Goal: Task Accomplishment & Management: Use online tool/utility

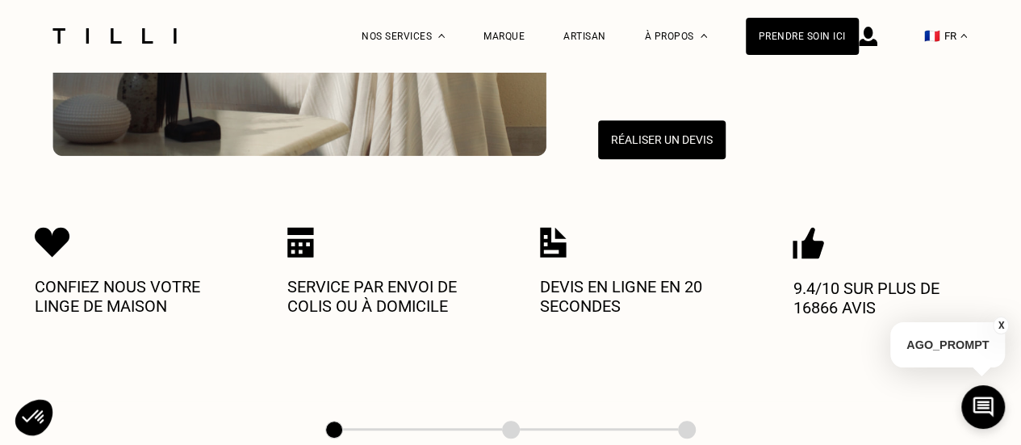
scroll to position [479, 0]
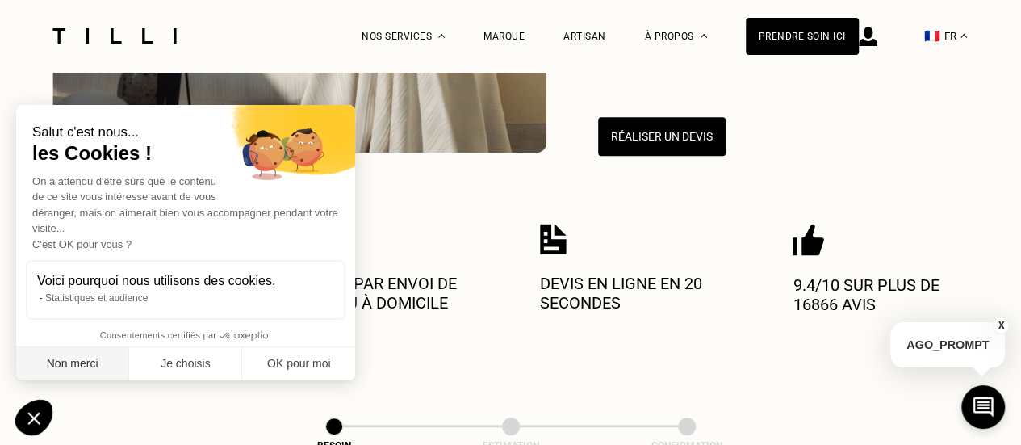
click at [86, 372] on button "Non merci" at bounding box center [72, 364] width 113 height 34
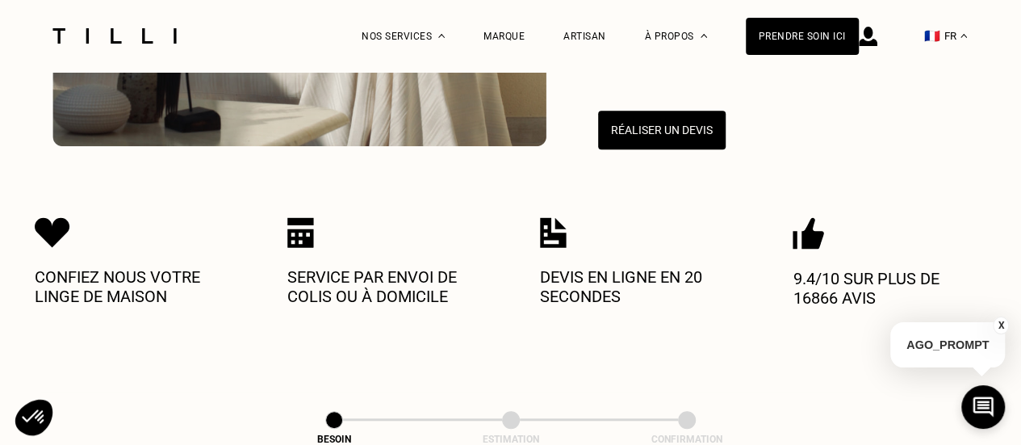
scroll to position [458, 0]
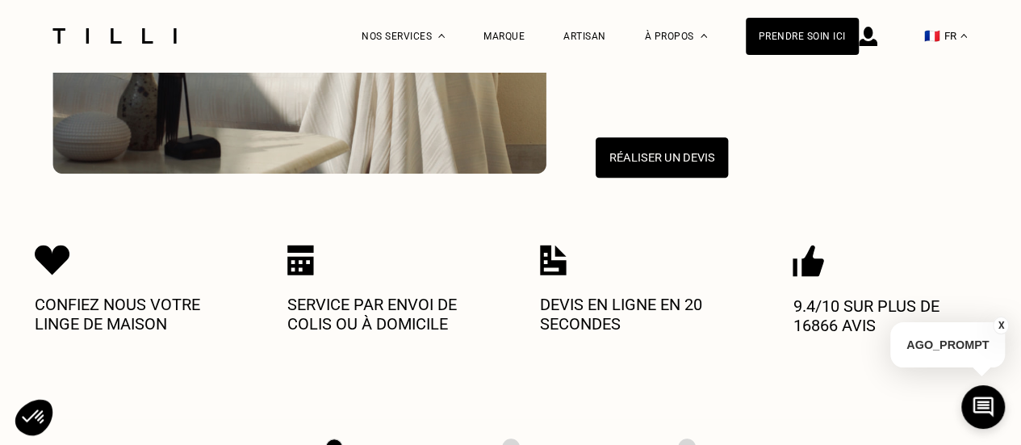
click at [674, 150] on button "Réaliser un devis" at bounding box center [661, 157] width 132 height 40
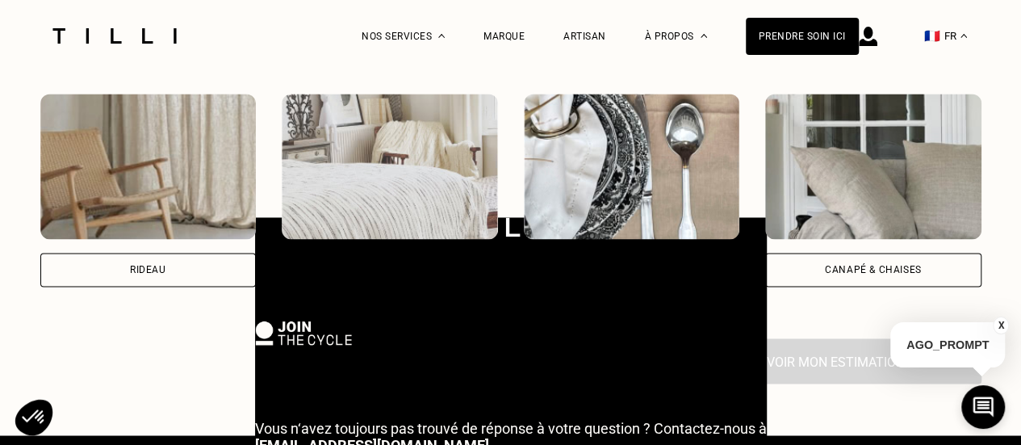
scroll to position [925, 0]
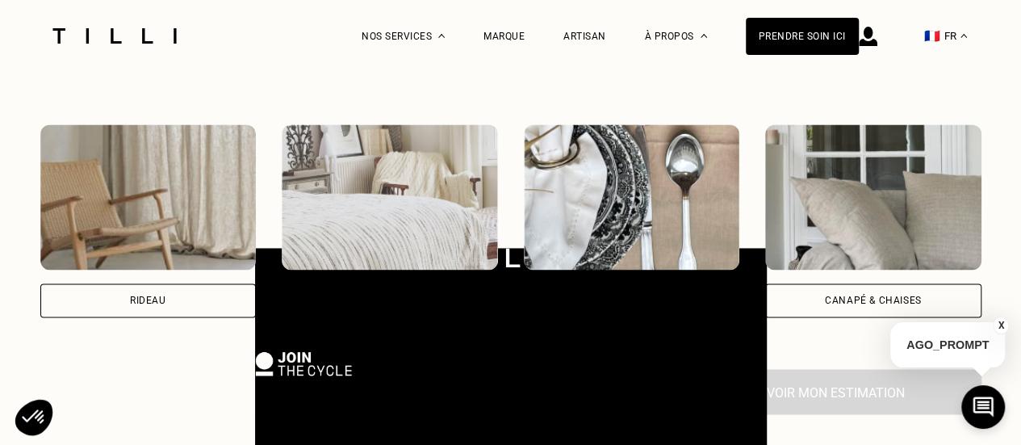
click at [1000, 322] on button "X" at bounding box center [1001, 325] width 16 height 18
click at [402, 190] on img at bounding box center [390, 196] width 216 height 145
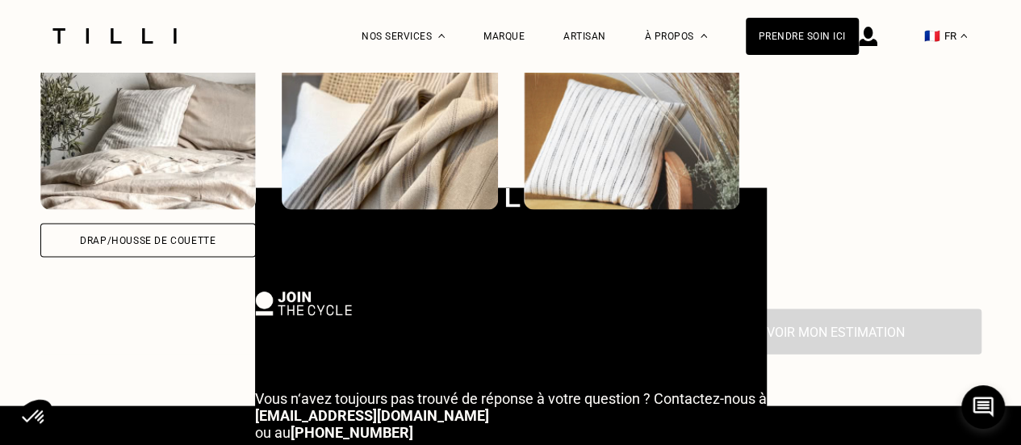
scroll to position [1382, 0]
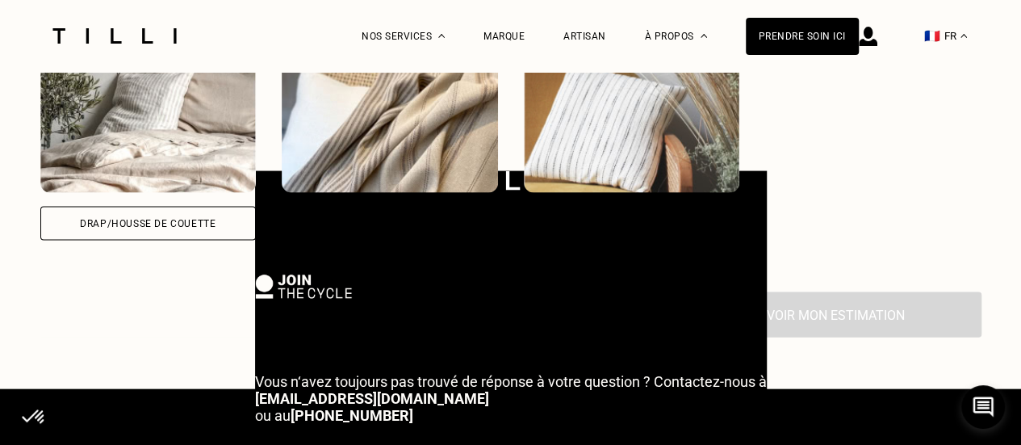
click at [92, 120] on img at bounding box center [148, 119] width 216 height 145
select select "FR"
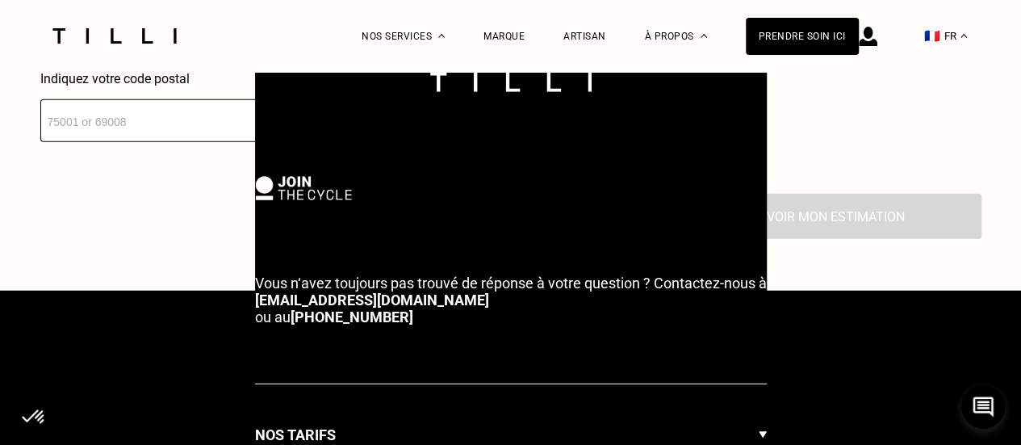
scroll to position [1887, 0]
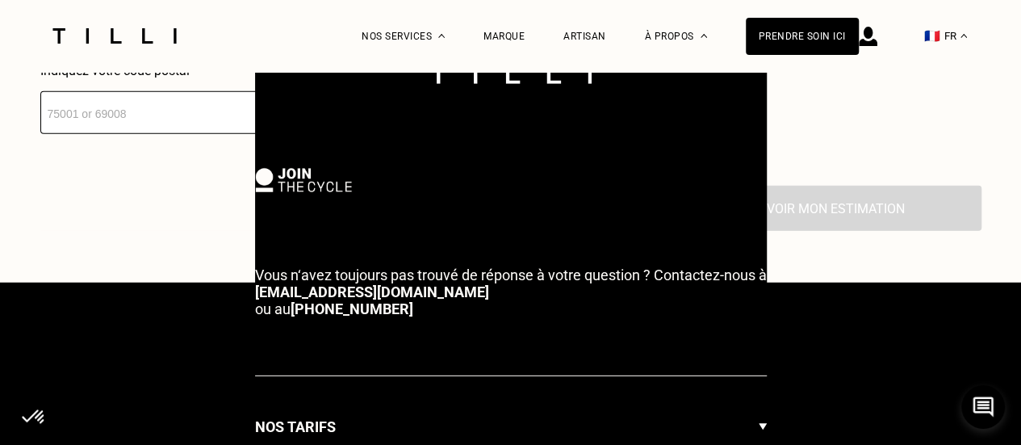
click at [116, 125] on input "number" at bounding box center [195, 112] width 310 height 43
type input "77600"
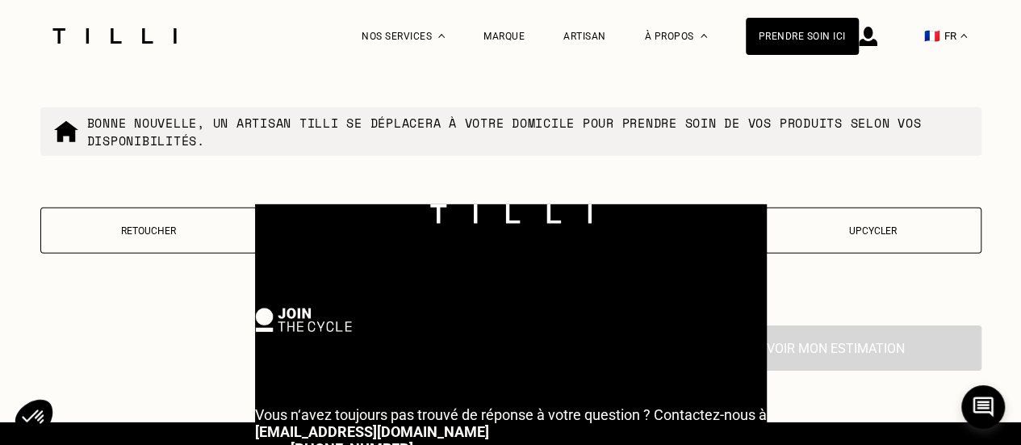
scroll to position [2198, 0]
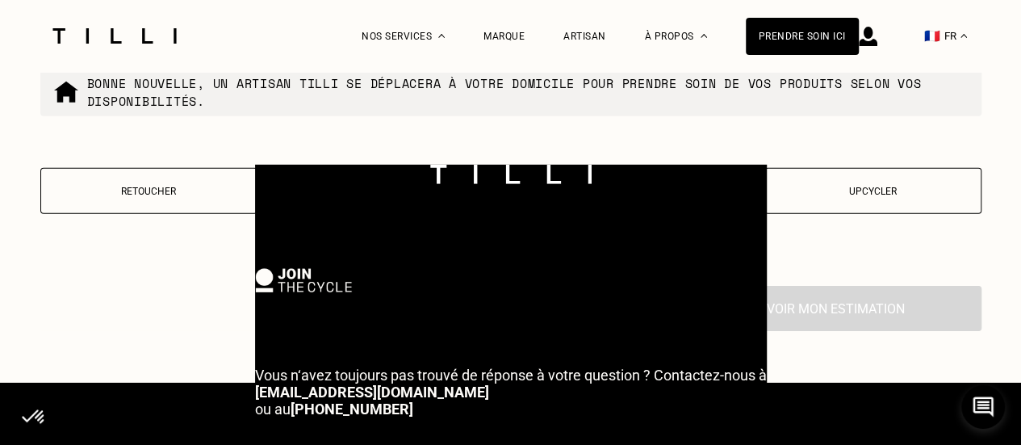
click at [132, 206] on button "Retoucher" at bounding box center [148, 191] width 217 height 46
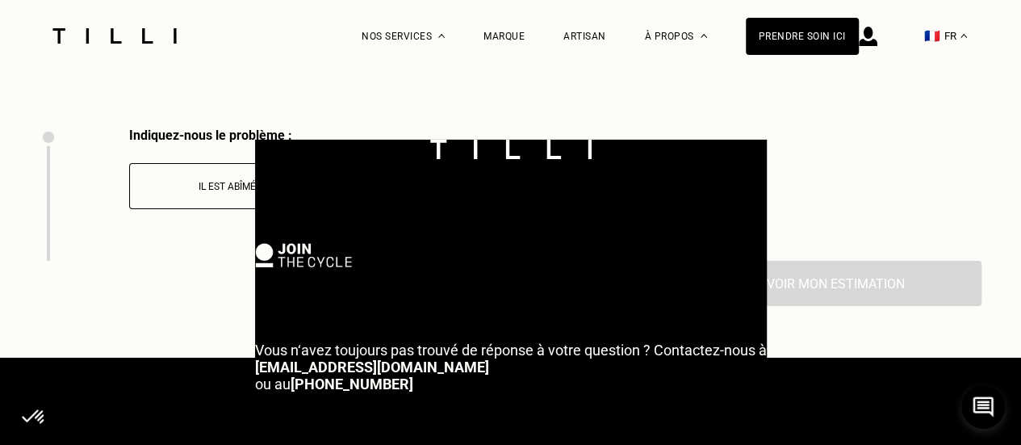
scroll to position [2365, 0]
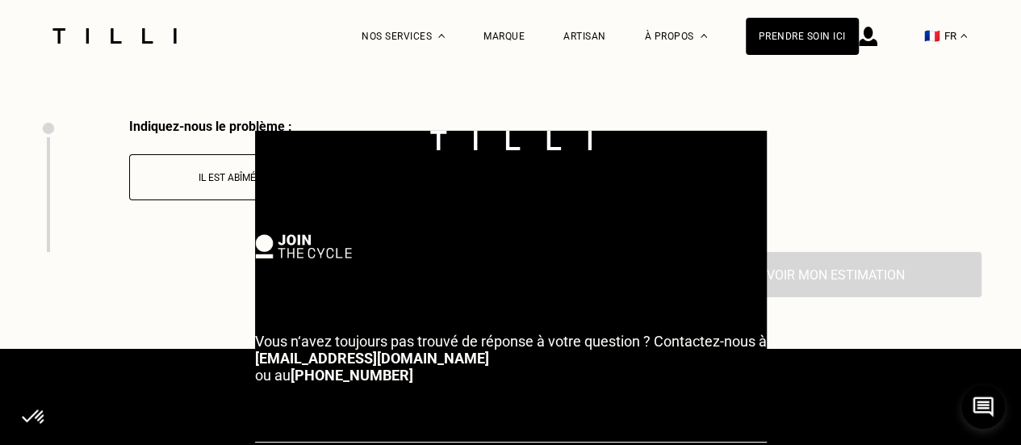
click at [179, 183] on p "Il est abîmé" at bounding box center [227, 177] width 179 height 11
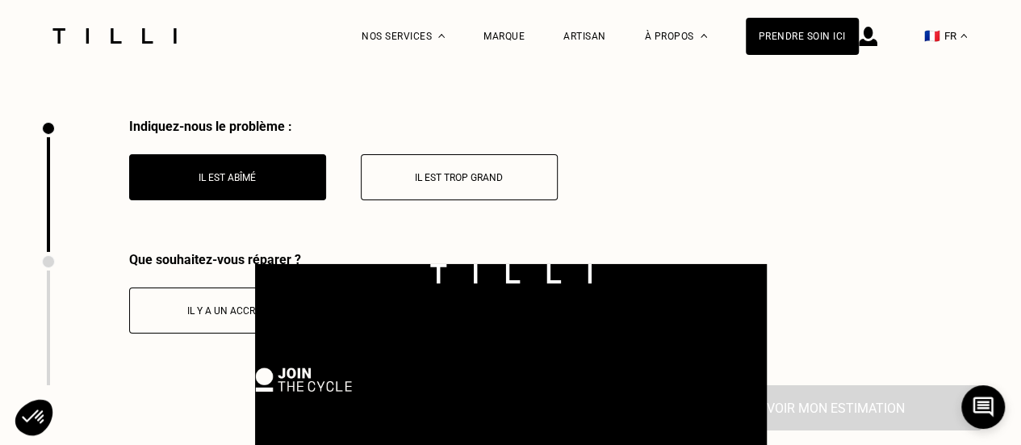
click at [391, 183] on p "Il est trop grand" at bounding box center [459, 177] width 179 height 11
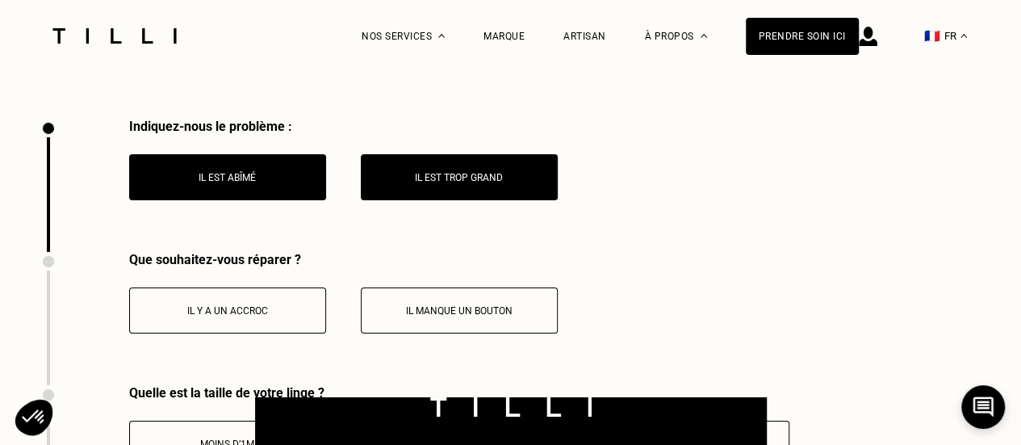
click at [228, 161] on button "Il est abîmé" at bounding box center [227, 177] width 197 height 46
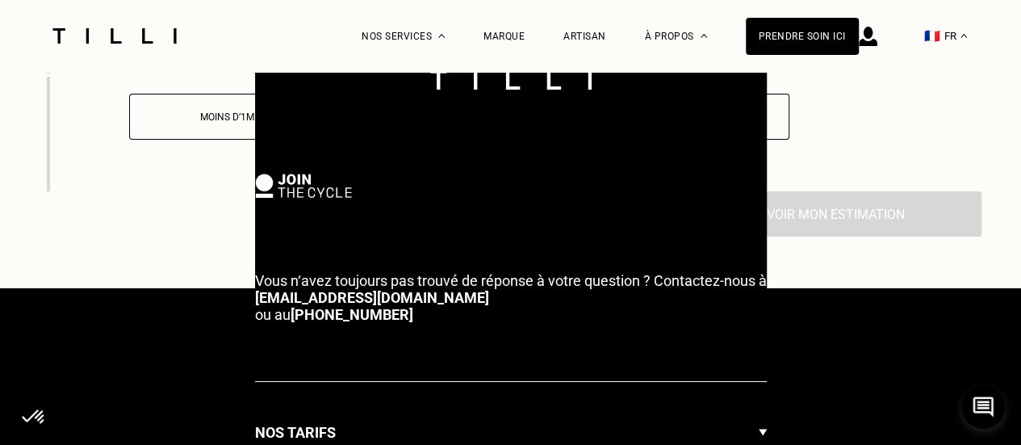
scroll to position [2419, 0]
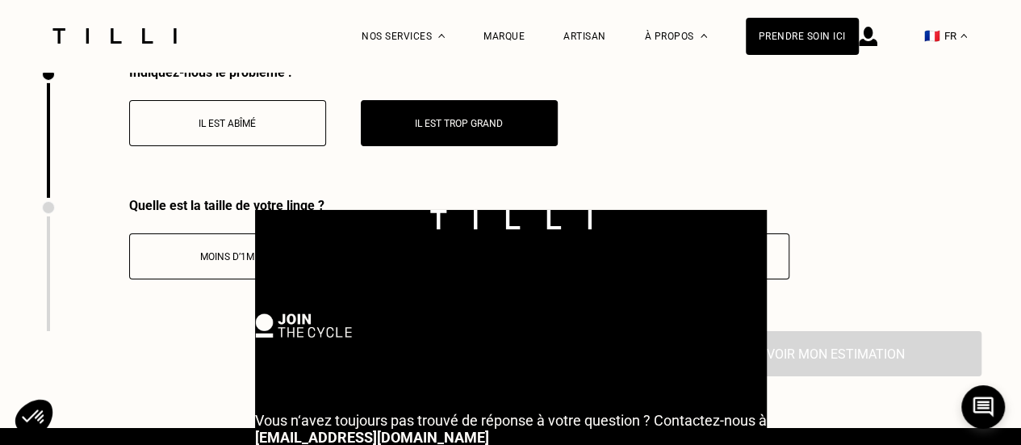
click at [178, 271] on button "Moins d’1m" at bounding box center [227, 256] width 197 height 46
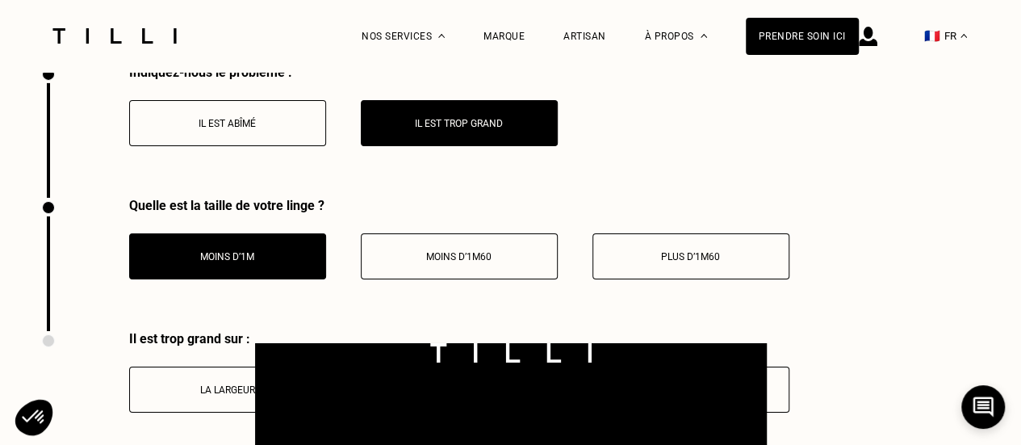
click at [676, 262] on p "Plus d’1m60" at bounding box center [690, 256] width 179 height 11
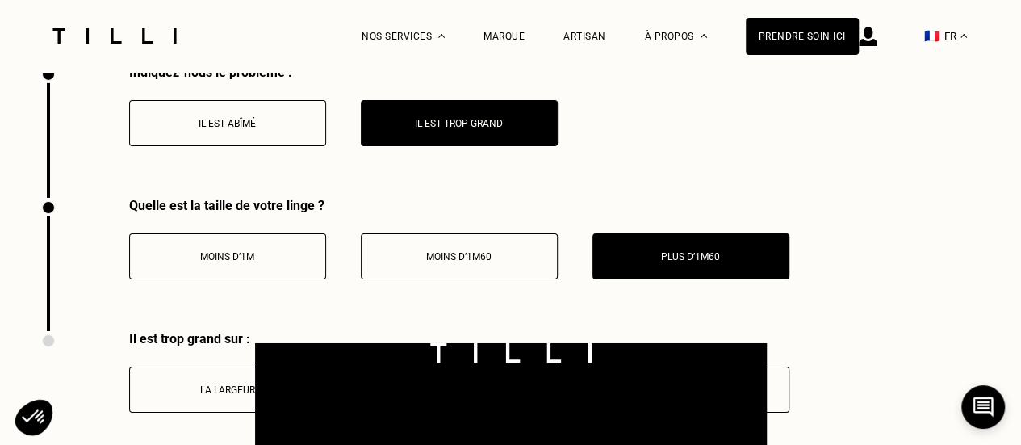
click at [500, 270] on button "Moins d’1m60" at bounding box center [459, 256] width 197 height 46
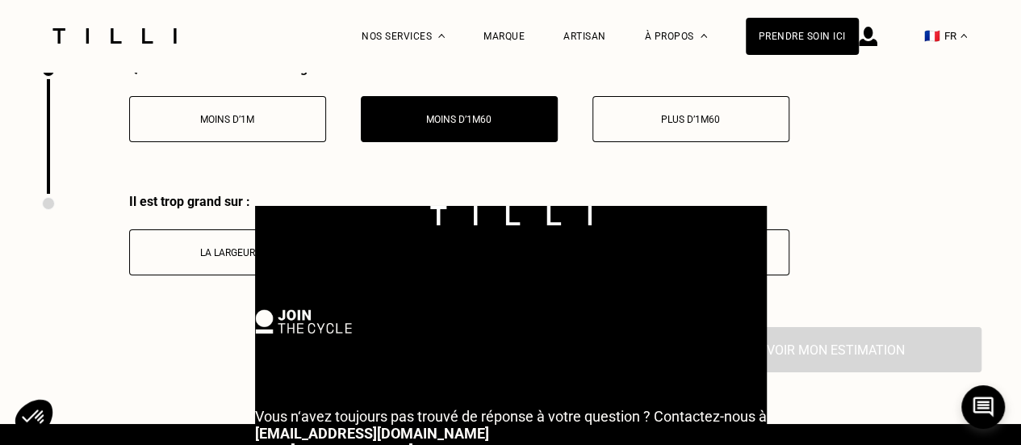
scroll to position [2561, 0]
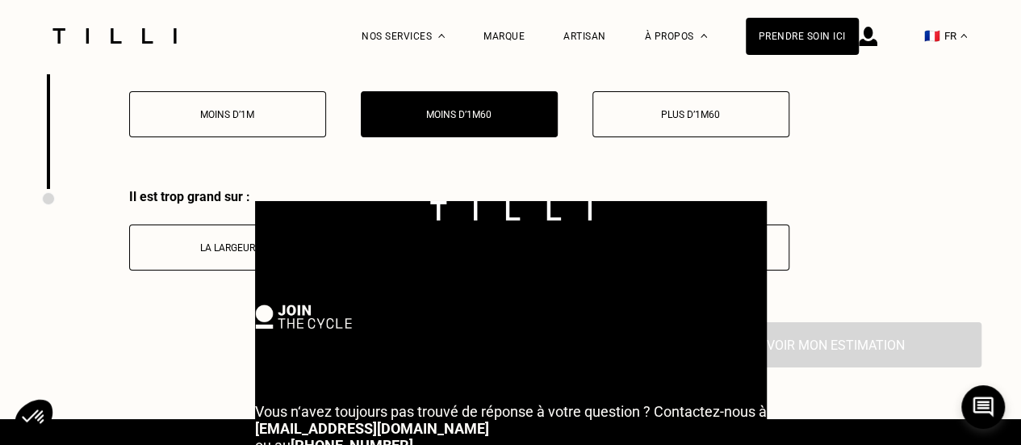
click at [172, 248] on button "La largeur" at bounding box center [227, 247] width 197 height 46
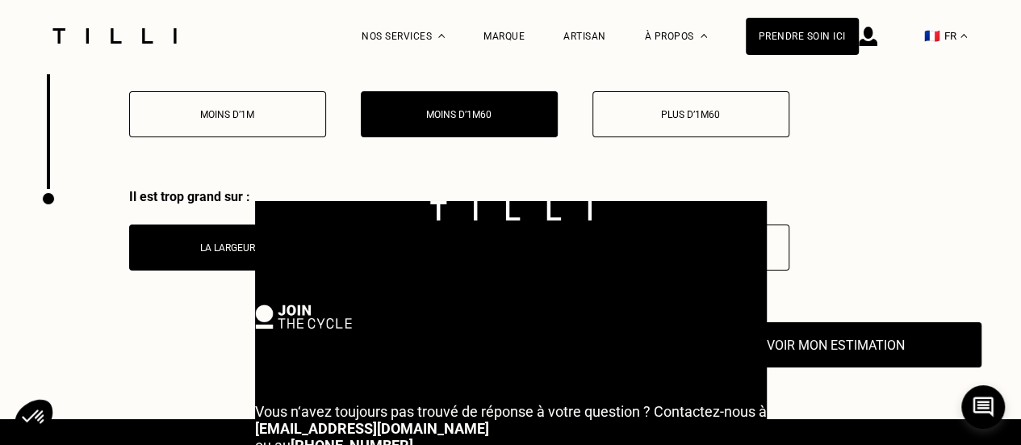
click at [838, 254] on div "Il est trop grand sur : La largeur La longueur Les deux" at bounding box center [510, 255] width 941 height 133
click at [612, 116] on p "Plus d’1m60" at bounding box center [690, 114] width 179 height 11
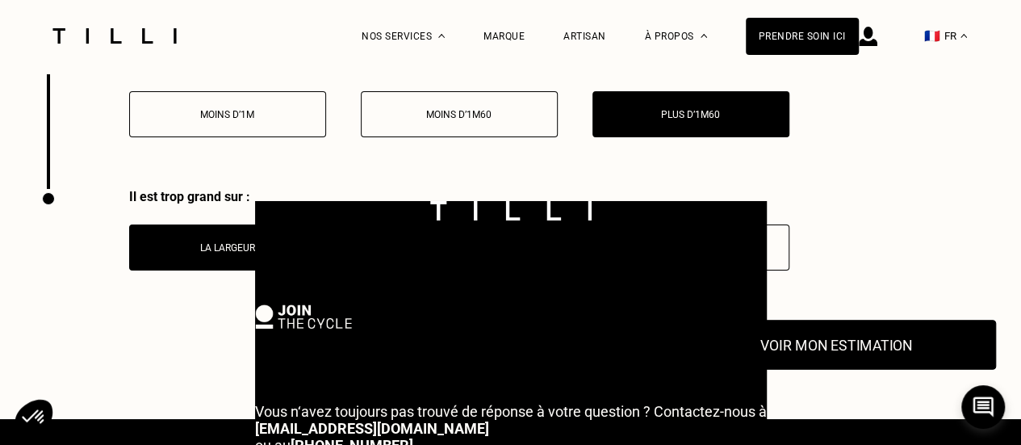
click at [836, 342] on button "Voir mon estimation" at bounding box center [836, 345] width 320 height 50
